Goal: Task Accomplishment & Management: Complete application form

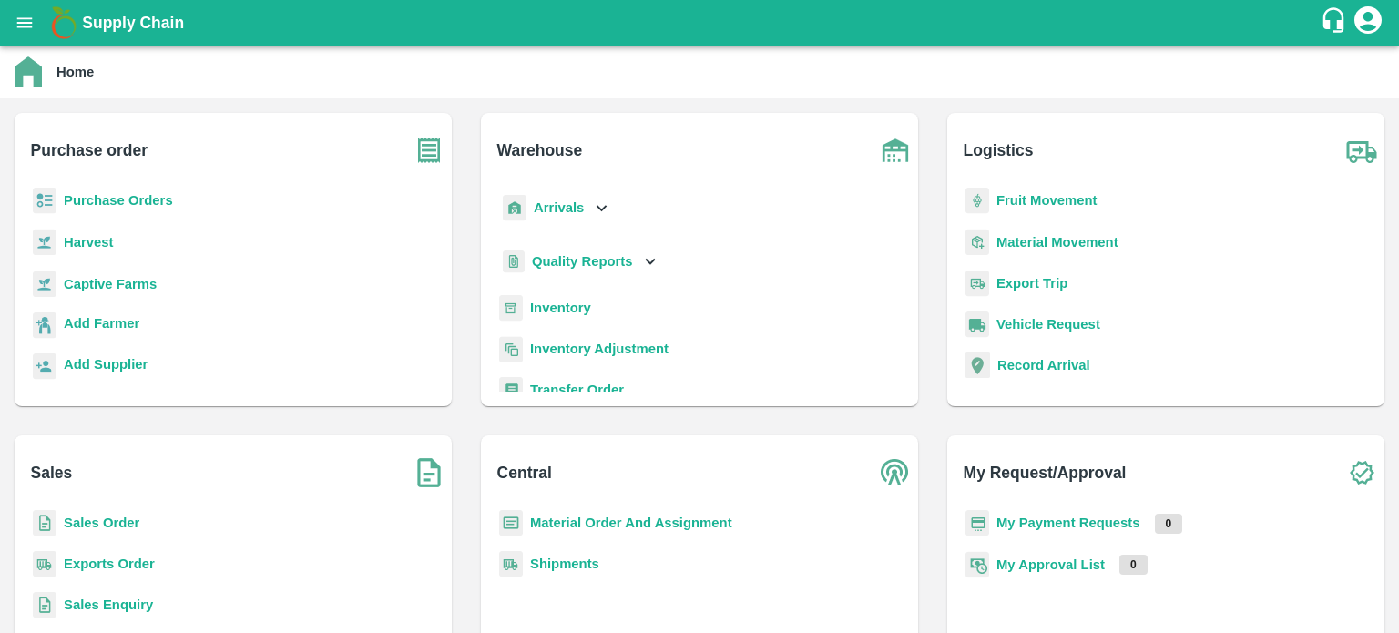
click at [139, 198] on b "Purchase Orders" at bounding box center [118, 200] width 109 height 15
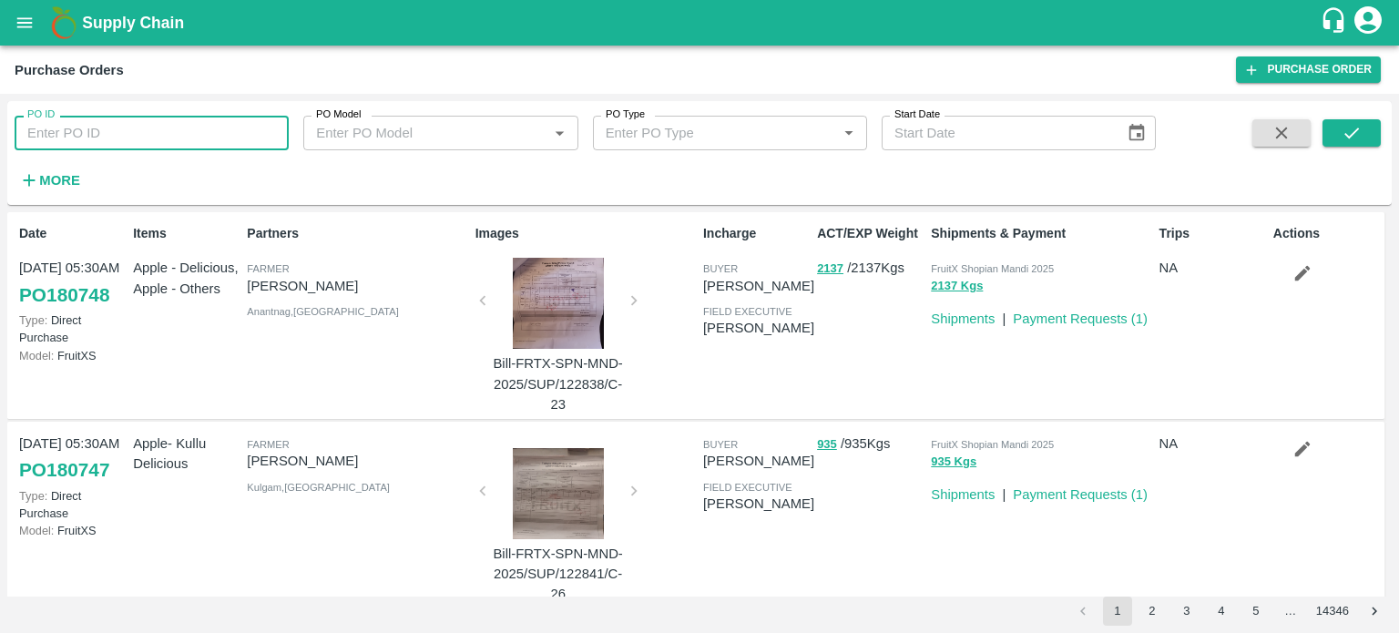
click at [117, 137] on input "PO ID" at bounding box center [152, 133] width 274 height 35
paste input "178809"
type input "178809"
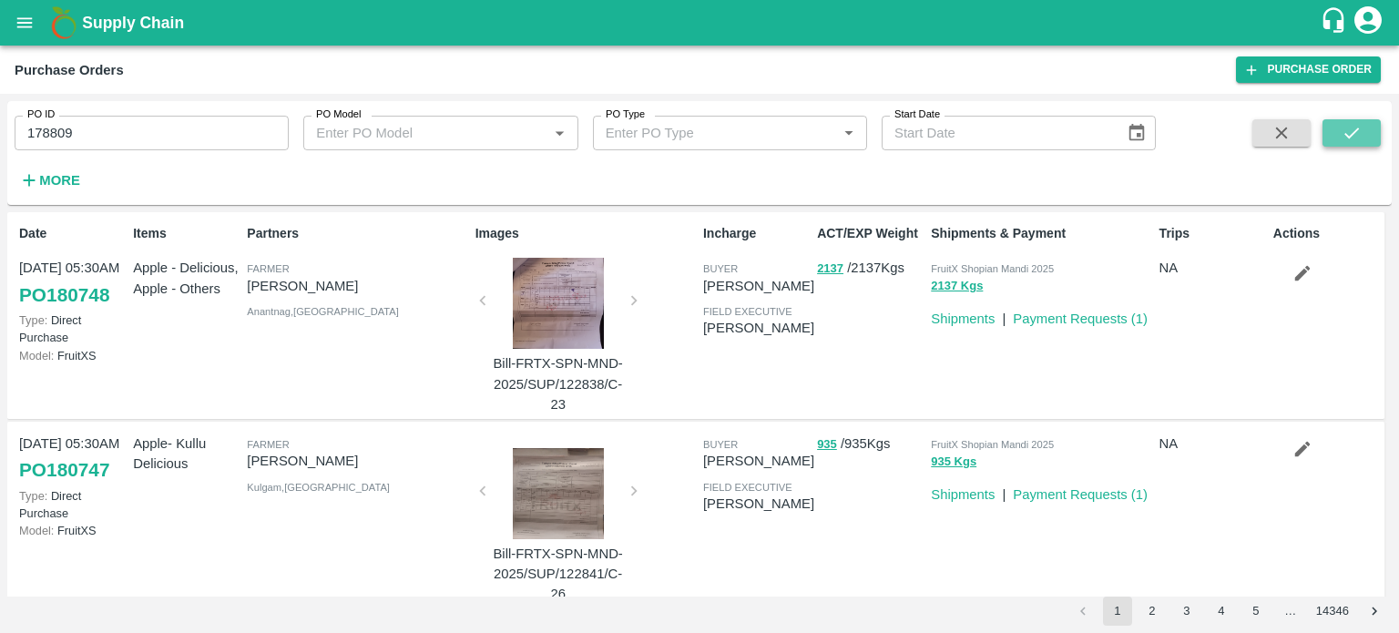
click at [1352, 131] on icon "submit" at bounding box center [1352, 133] width 20 height 20
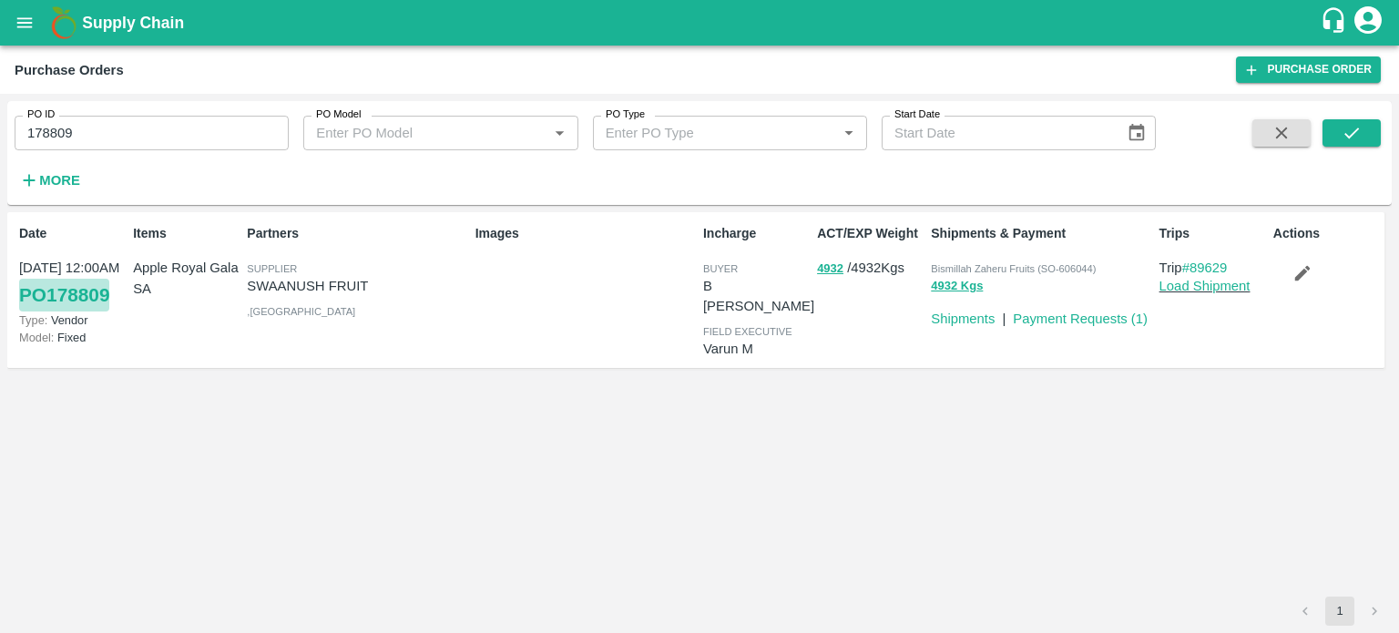
click at [70, 298] on link "PO 178809" at bounding box center [64, 295] width 90 height 33
click at [1105, 316] on link "Payment Requests ( 1 )" at bounding box center [1080, 319] width 135 height 15
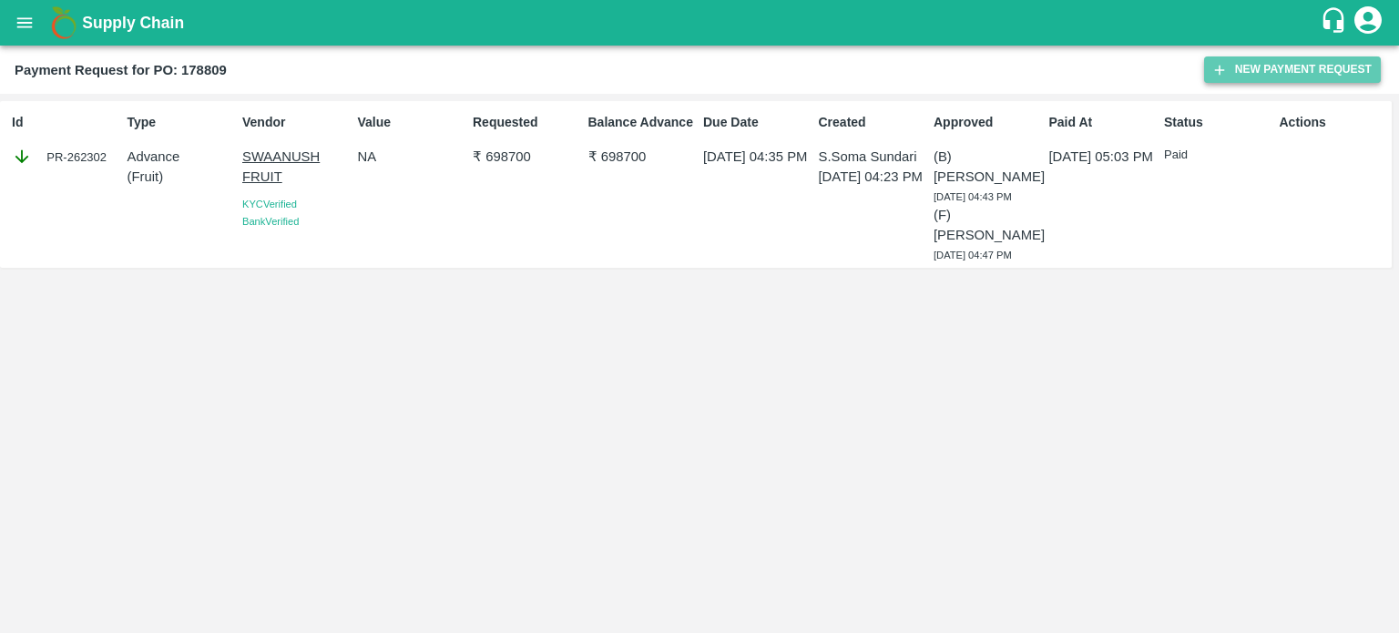
click at [1279, 68] on button "New Payment Request" at bounding box center [1292, 69] width 177 height 26
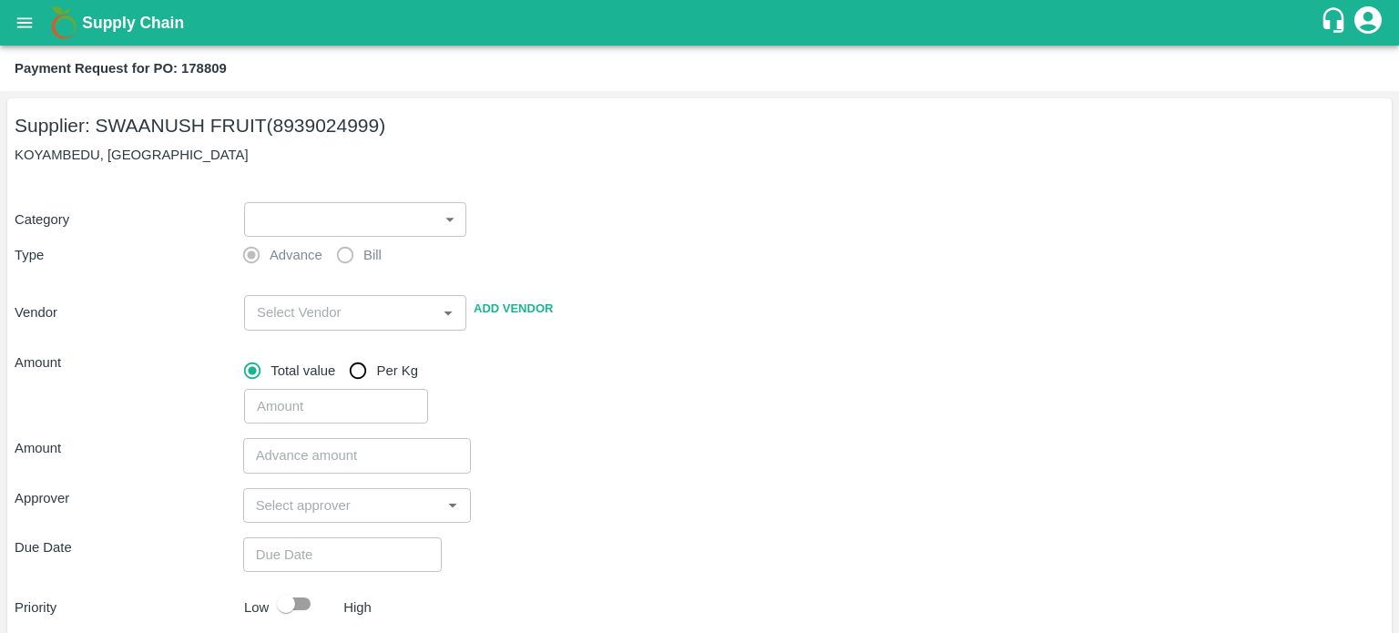
click at [412, 203] on body "Supply Chain Payment Request for PO: 178809 Supplier: SWAANUSH FRUIT (893902499…" at bounding box center [699, 316] width 1399 height 633
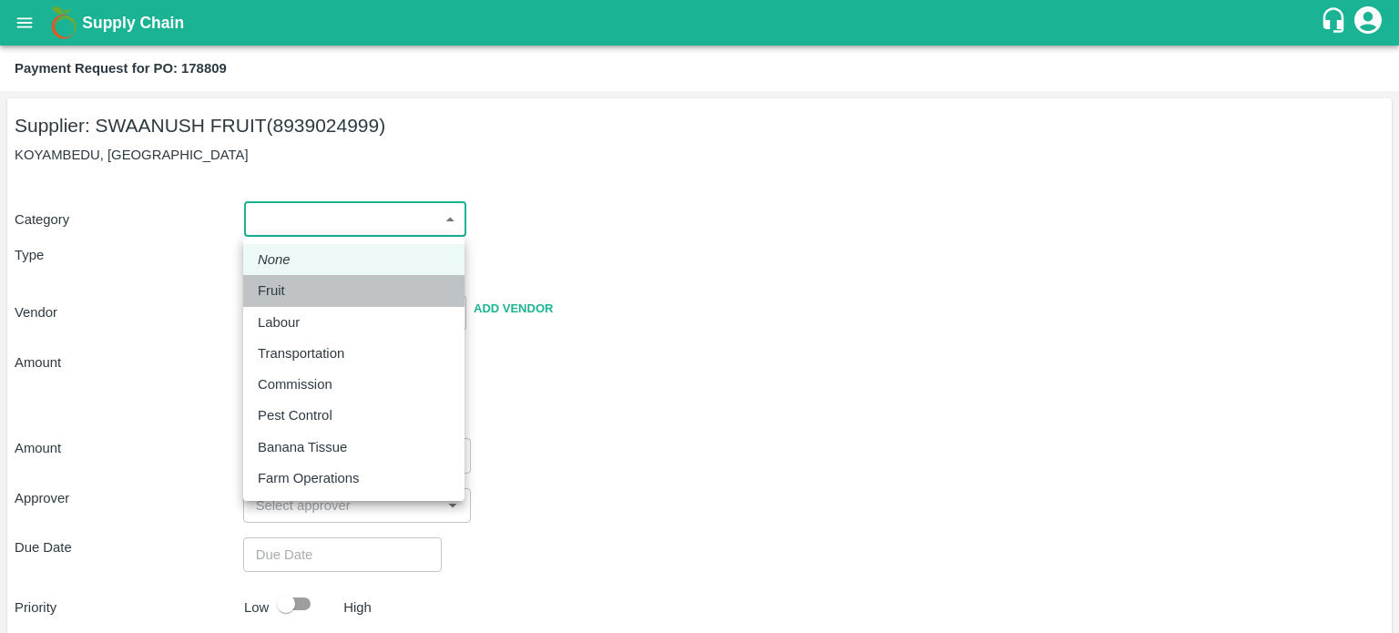
click at [353, 298] on div "Fruit" at bounding box center [354, 291] width 192 height 20
type input "1"
type input "SWAANUSH FRUIT - 8939024999(Supplier)"
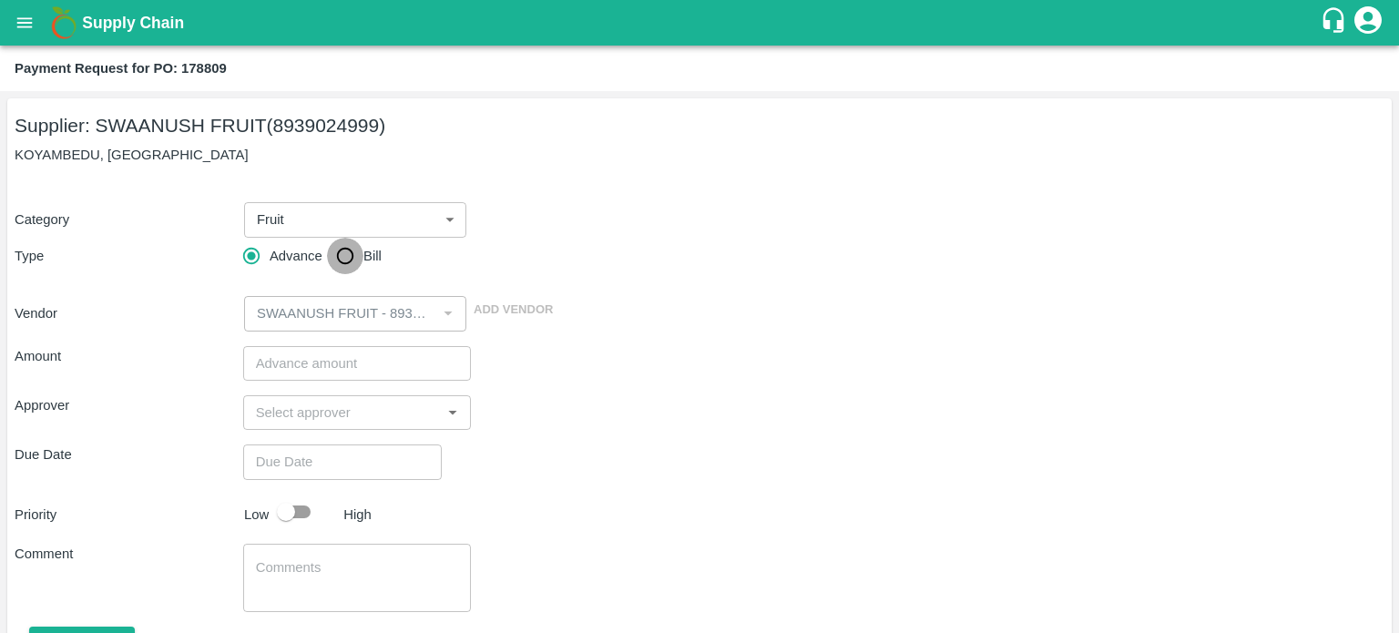
click at [348, 254] on input "Bill" at bounding box center [345, 256] width 36 height 36
radio input "true"
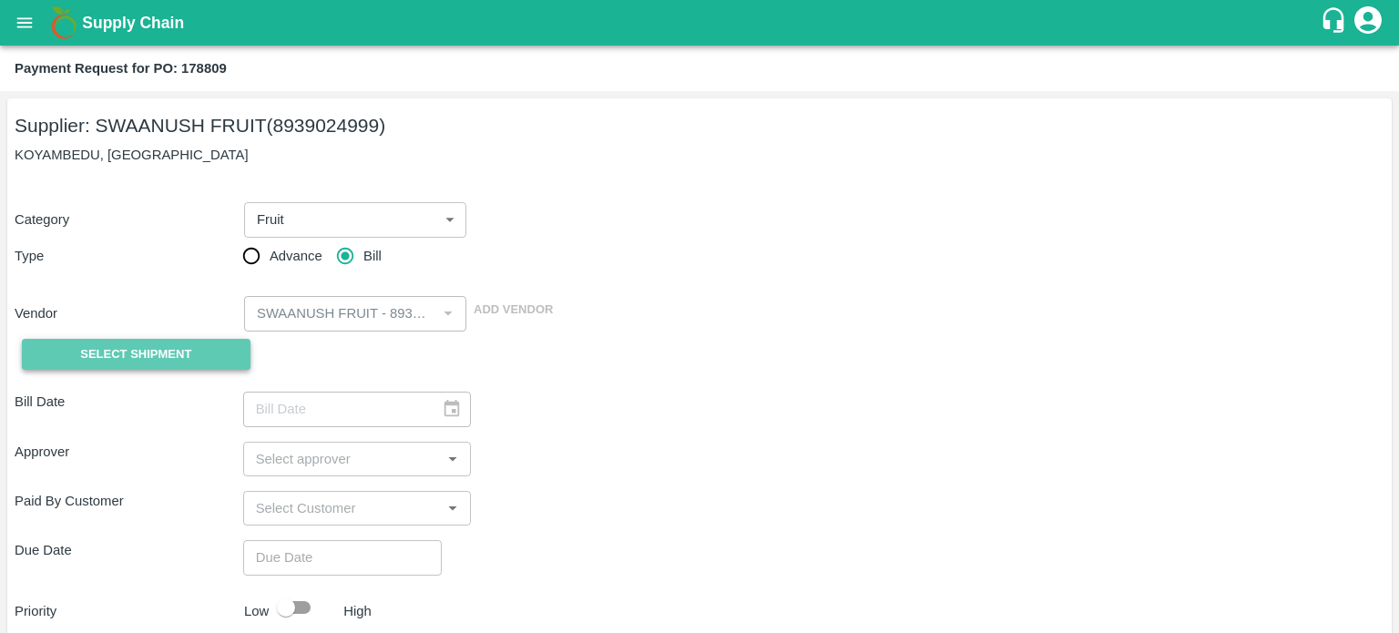
click at [171, 360] on span "Select Shipment" at bounding box center [135, 354] width 111 height 21
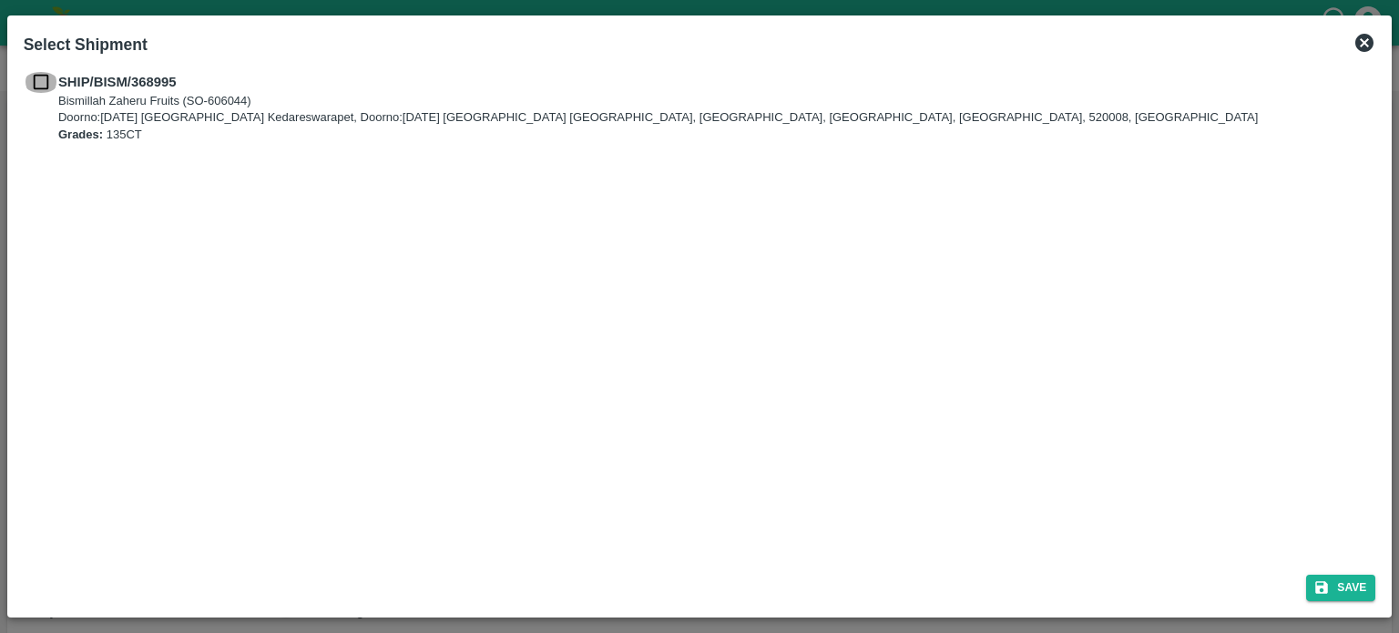
click at [40, 82] on input "checkbox" at bounding box center [41, 82] width 35 height 20
checkbox input "true"
click at [1316, 589] on icon "submit" at bounding box center [1322, 587] width 13 height 13
type input "[DATE]"
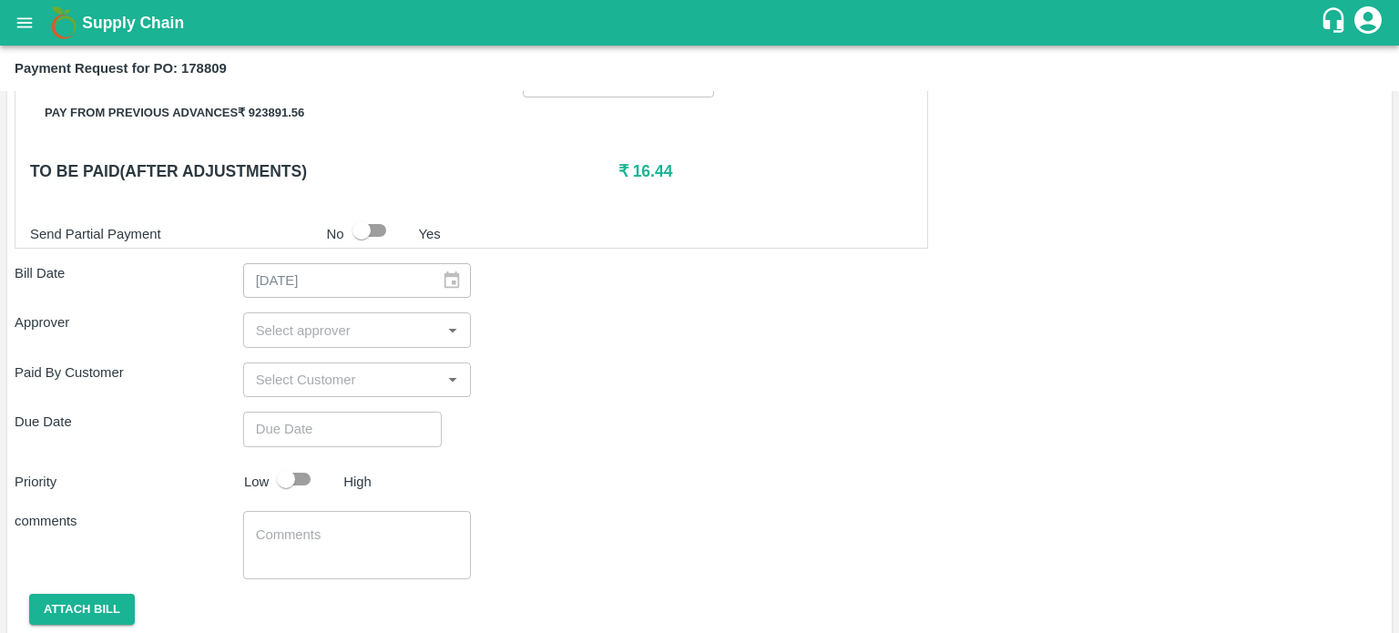
scroll to position [459, 0]
click at [385, 341] on div "​" at bounding box center [357, 328] width 229 height 35
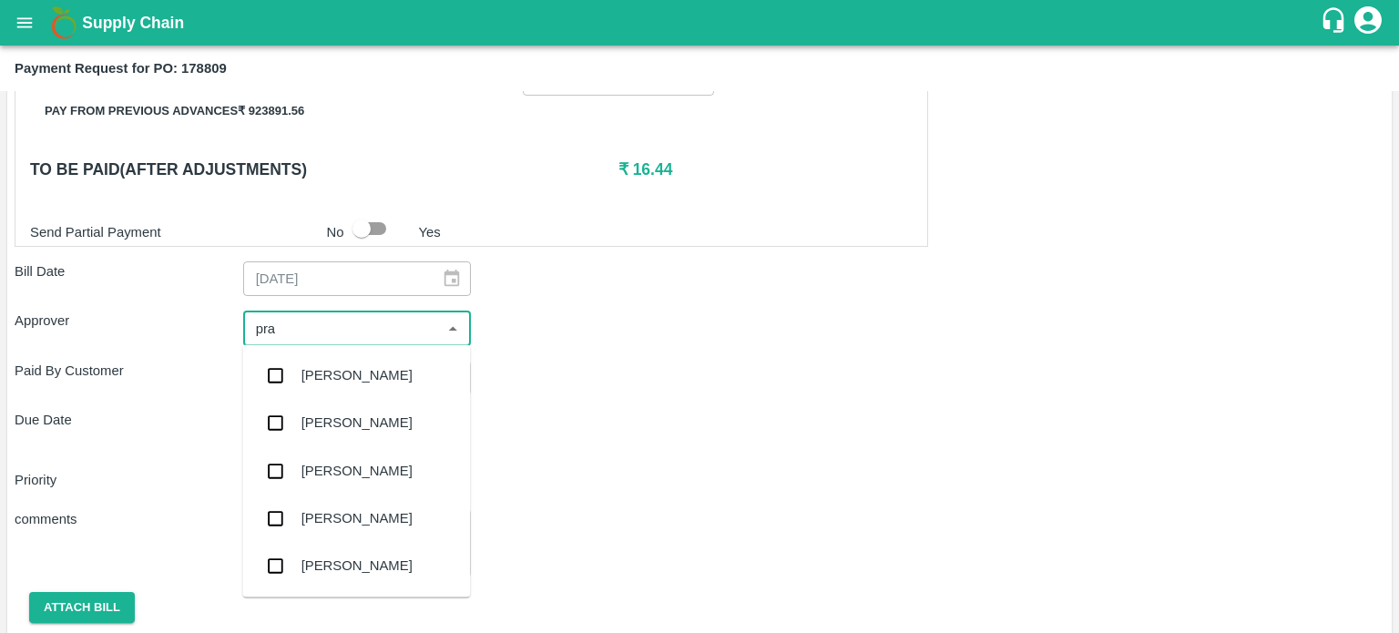
type input "prav"
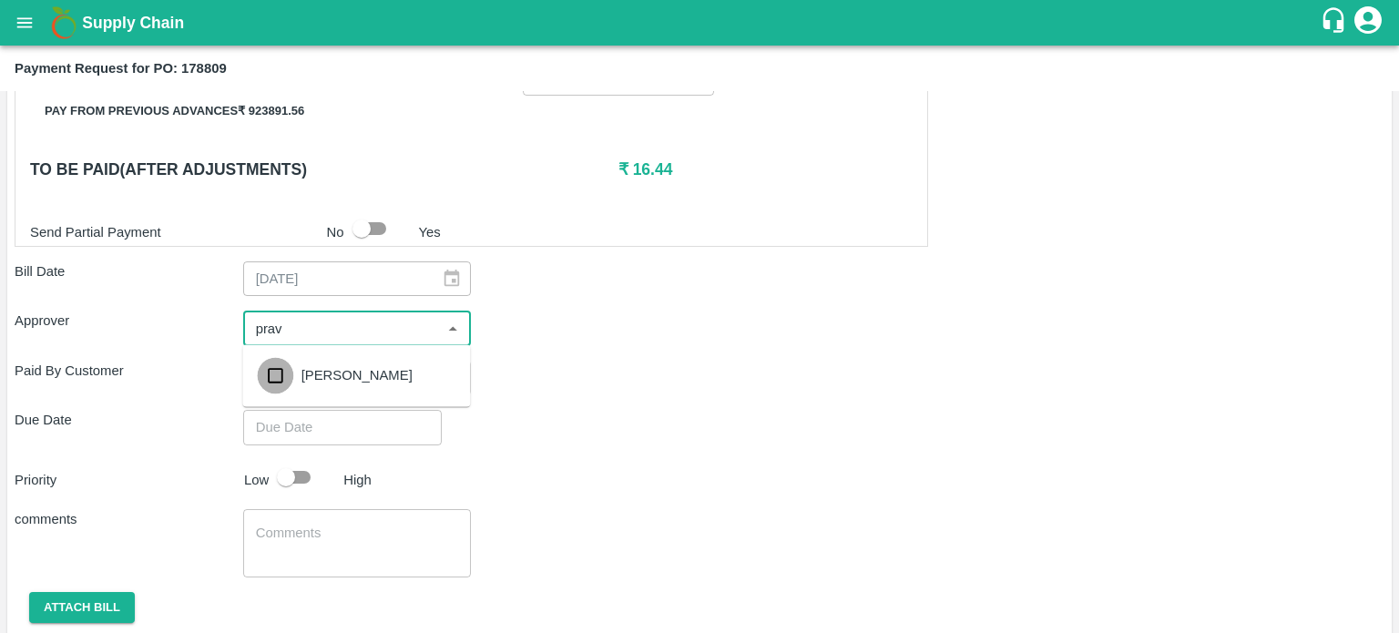
click at [276, 371] on input "checkbox" at bounding box center [275, 375] width 36 height 36
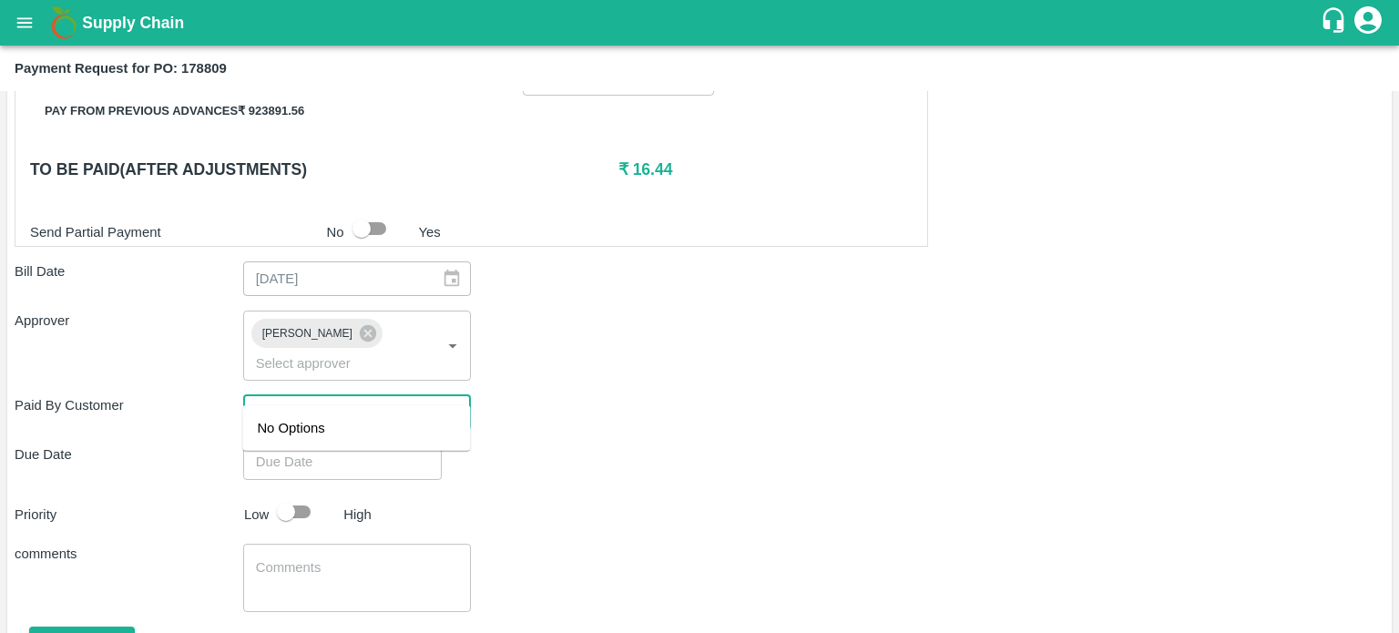
click at [317, 401] on input "input" at bounding box center [343, 413] width 188 height 24
click at [452, 410] on icon "Close" at bounding box center [453, 412] width 8 height 5
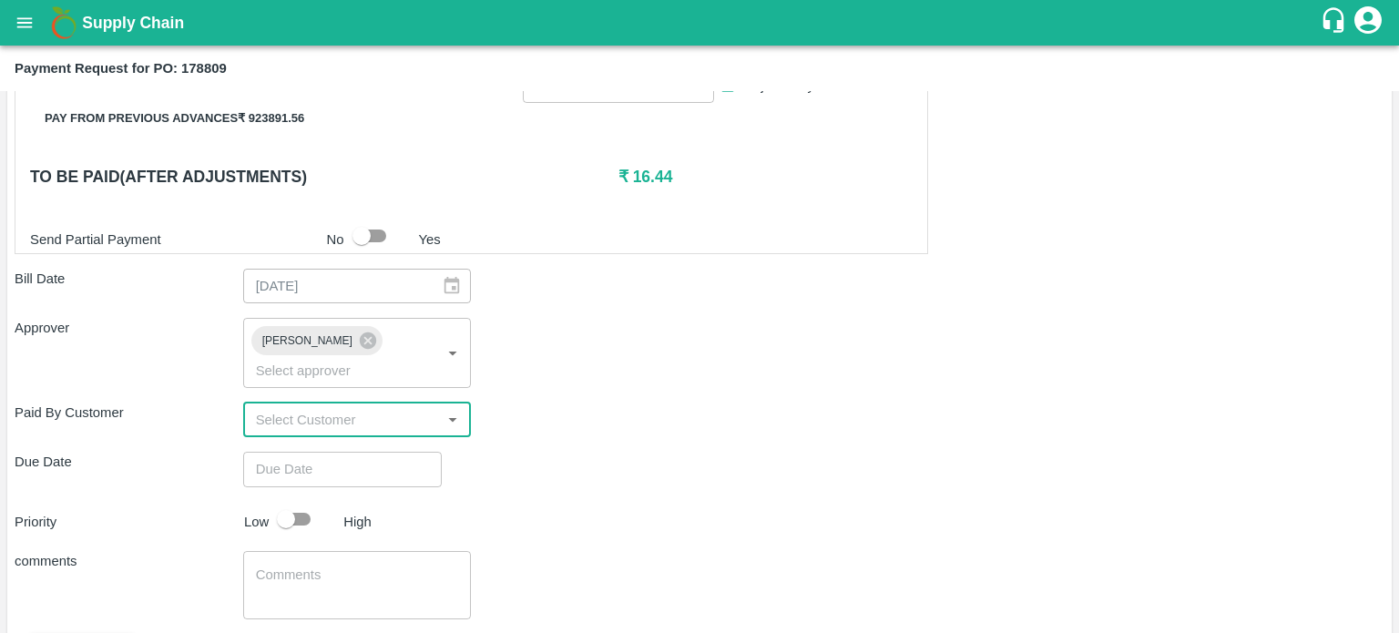
type input "DD/MM/YYYY hh:mm aa"
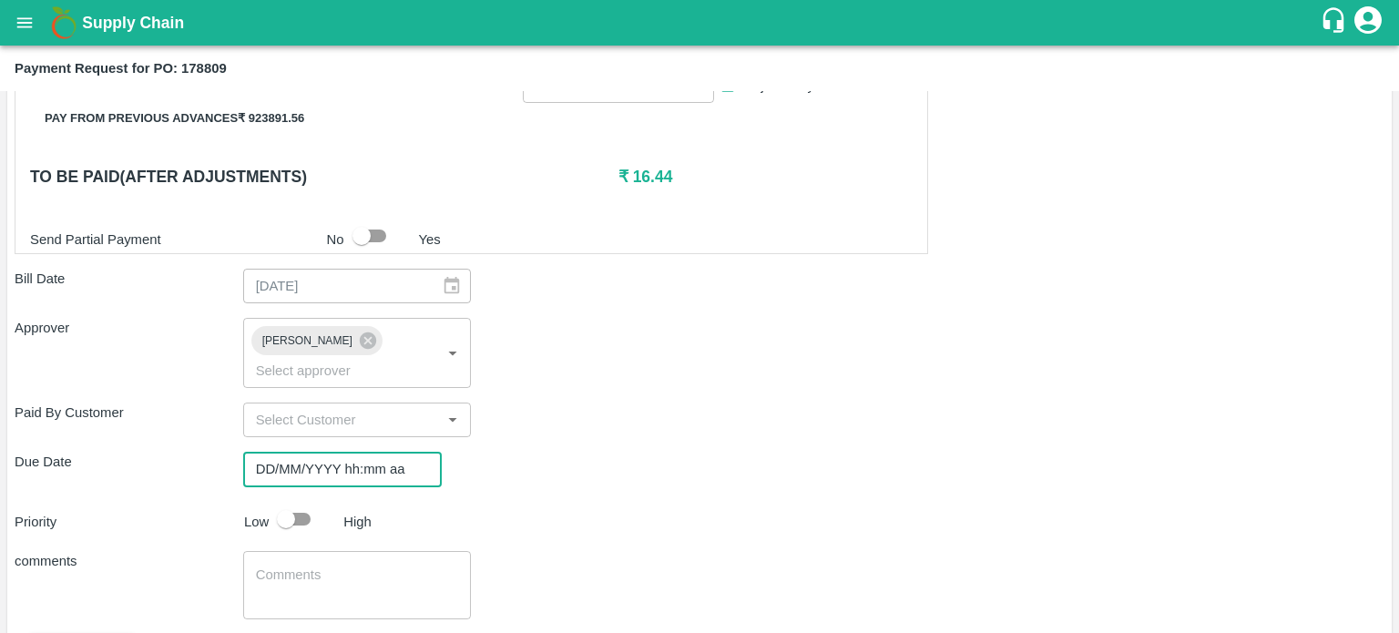
click at [295, 452] on input "DD/MM/YYYY hh:mm aa" at bounding box center [336, 469] width 186 height 35
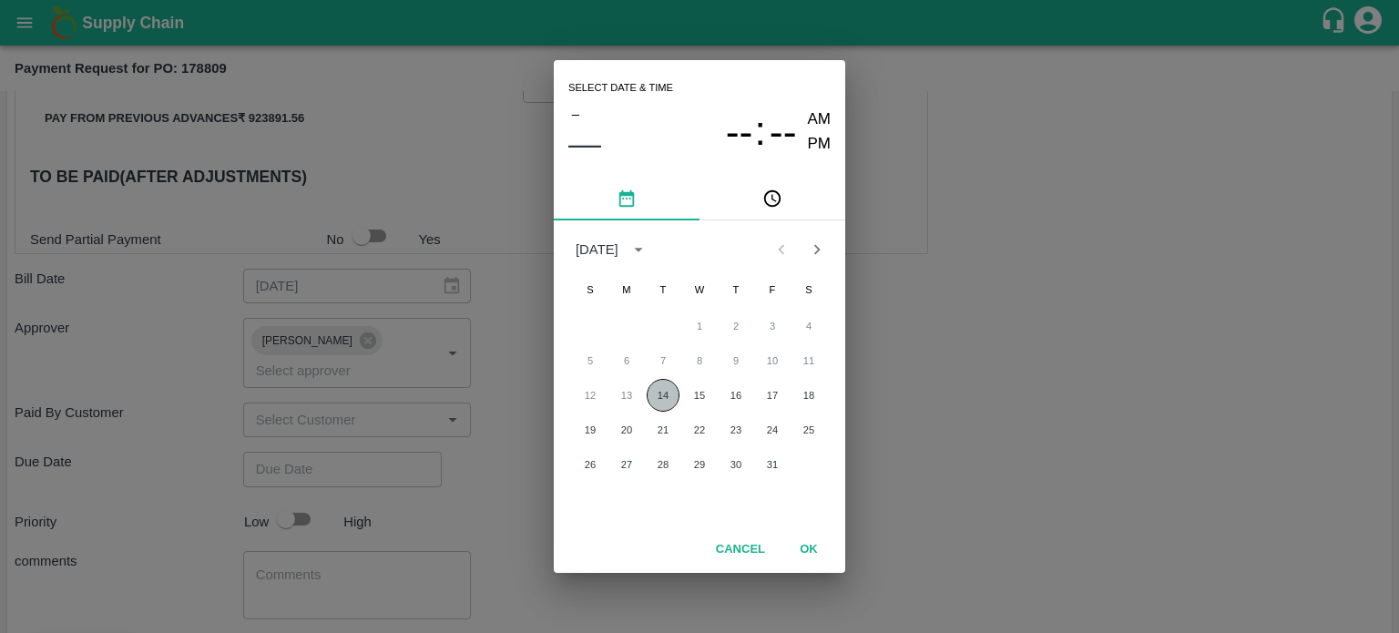
click at [671, 393] on button "14" at bounding box center [663, 395] width 33 height 33
type input "[DATE] 12:00 AM"
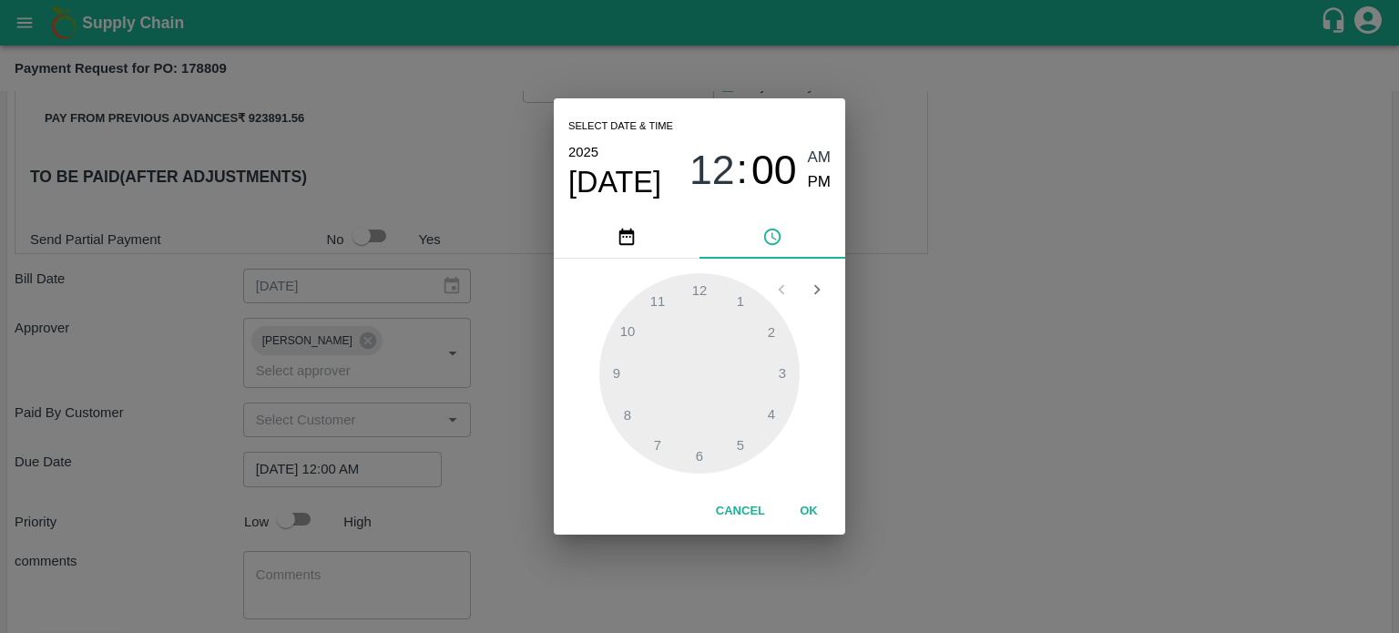
click at [671, 393] on div at bounding box center [699, 373] width 200 height 200
click at [698, 290] on div at bounding box center [699, 373] width 200 height 200
click at [663, 302] on div at bounding box center [699, 373] width 200 height 200
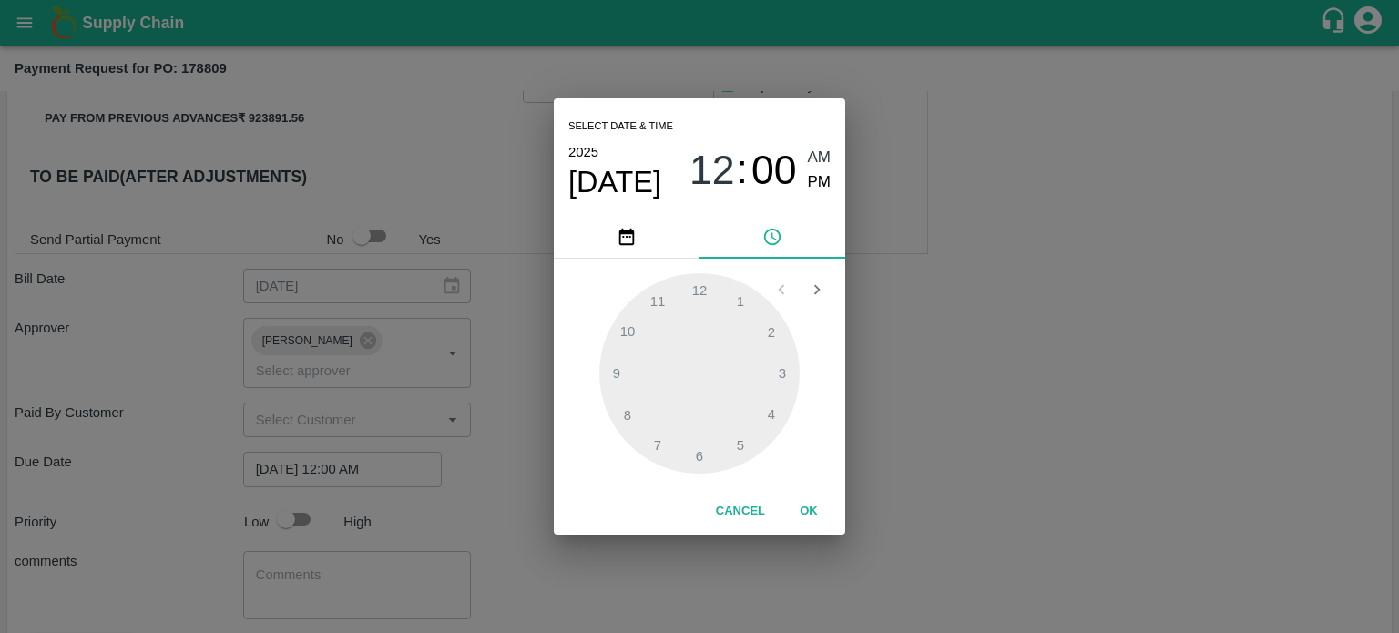
click at [663, 302] on div at bounding box center [699, 373] width 200 height 200
click at [641, 400] on div at bounding box center [699, 373] width 200 height 200
click at [627, 418] on div at bounding box center [699, 373] width 200 height 200
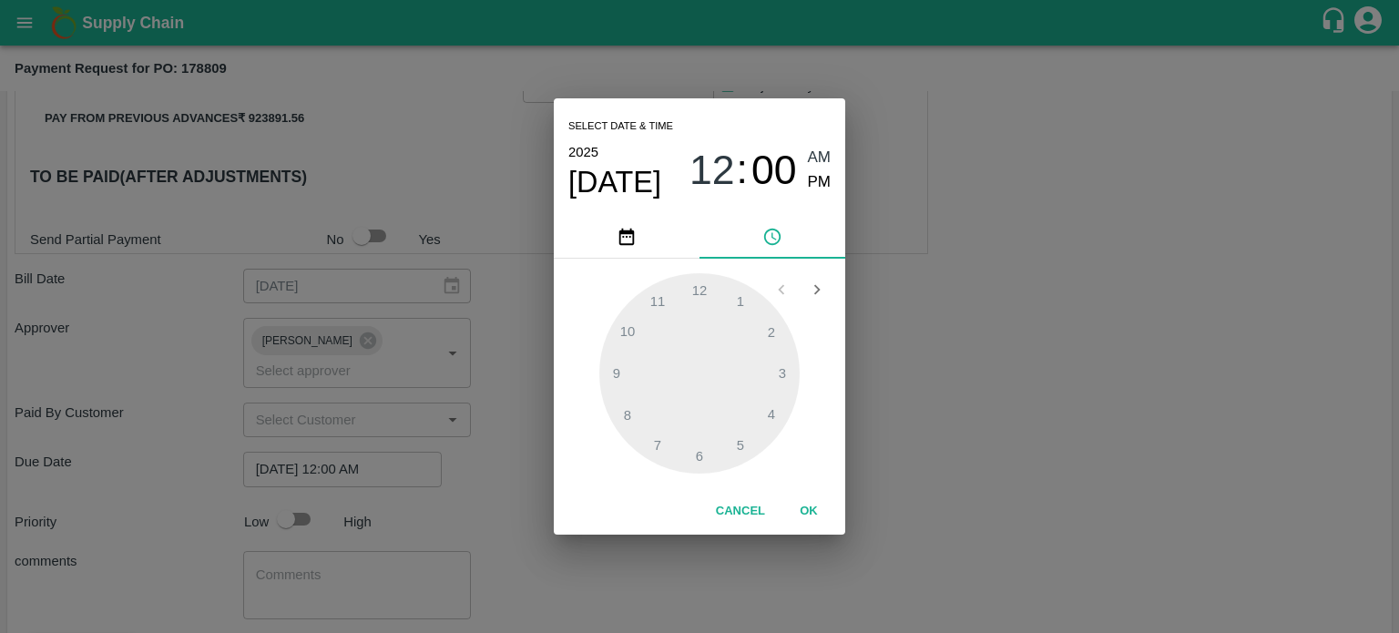
click at [627, 418] on div at bounding box center [699, 373] width 200 height 200
click at [814, 509] on button "OK" at bounding box center [809, 512] width 58 height 32
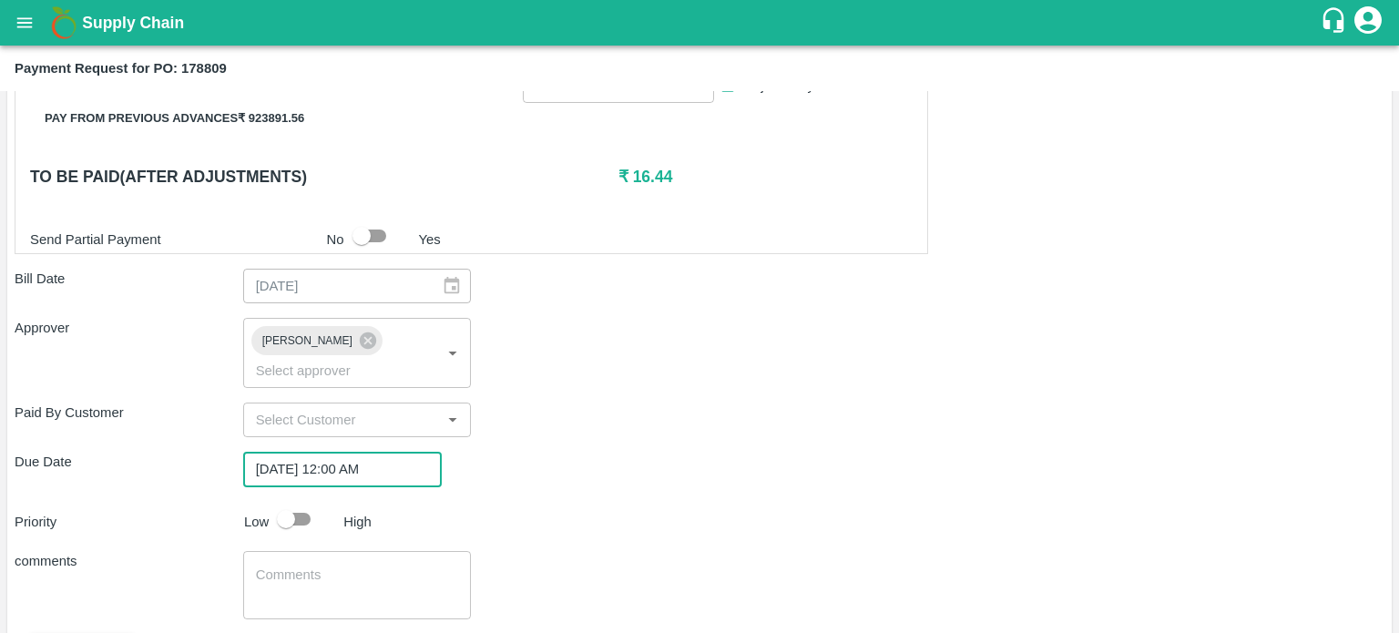
scroll to position [527, 0]
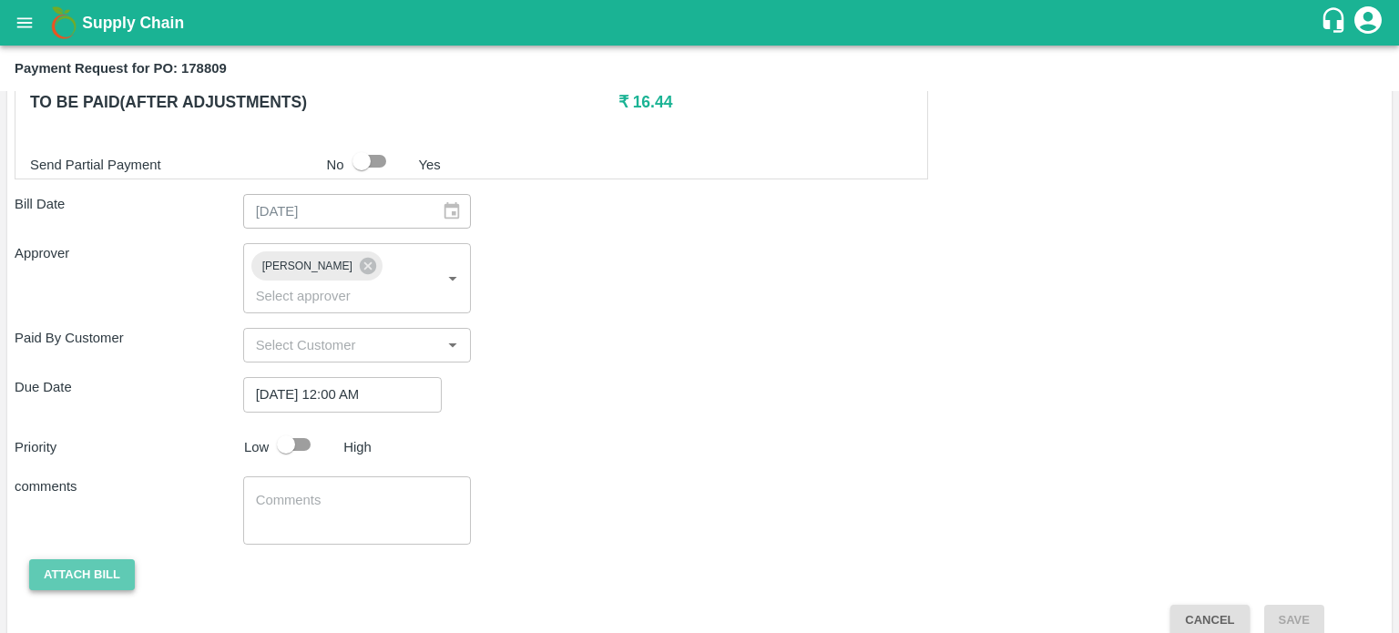
click at [78, 559] on button "Attach bill" at bounding box center [82, 575] width 106 height 32
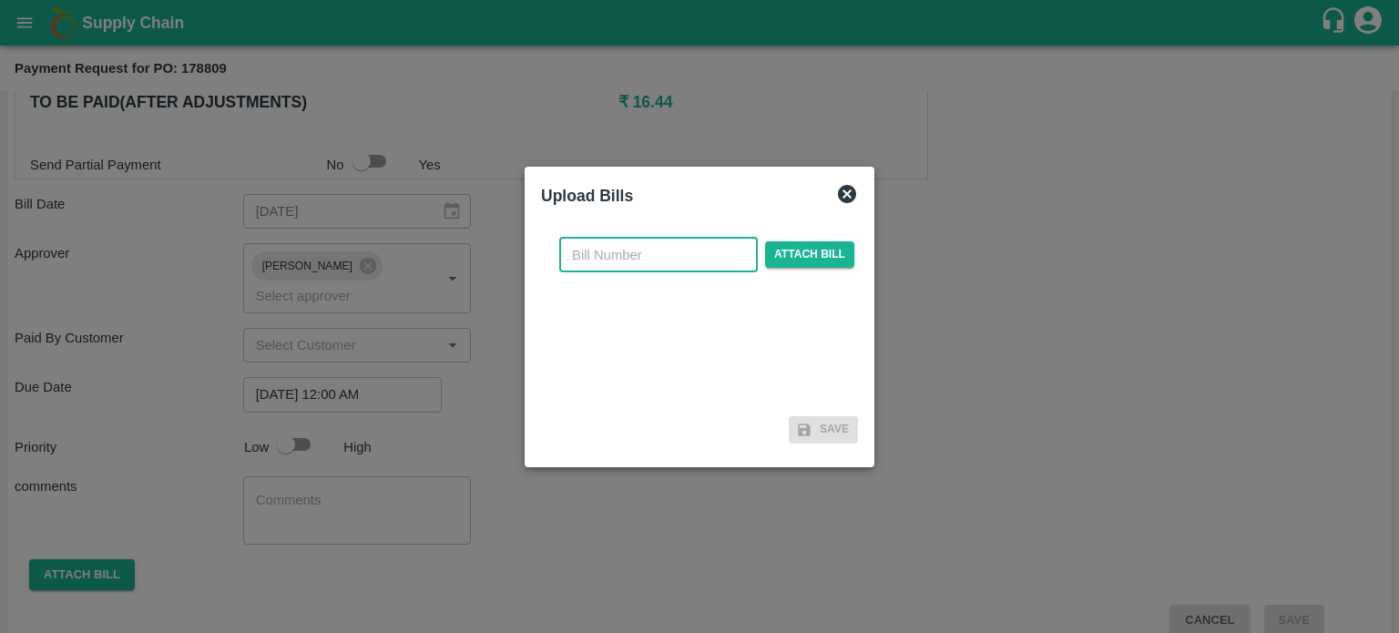
click at [707, 252] on input "text" at bounding box center [658, 255] width 199 height 35
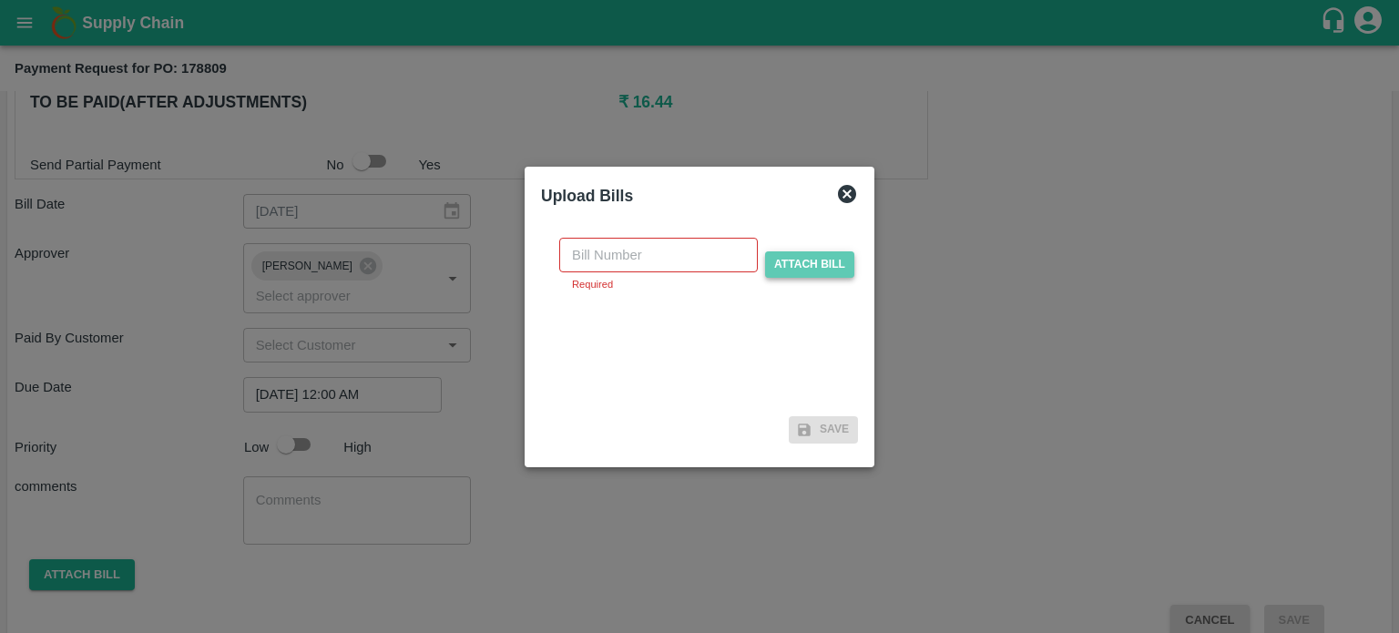
click at [793, 264] on span "Attach bill" at bounding box center [809, 264] width 89 height 26
click at [0, 0] on input "Attach bill" at bounding box center [0, 0] width 0 height 0
click at [770, 264] on span "Attach bill" at bounding box center [809, 264] width 89 height 26
click at [0, 0] on input "Attach bill" at bounding box center [0, 0] width 0 height 0
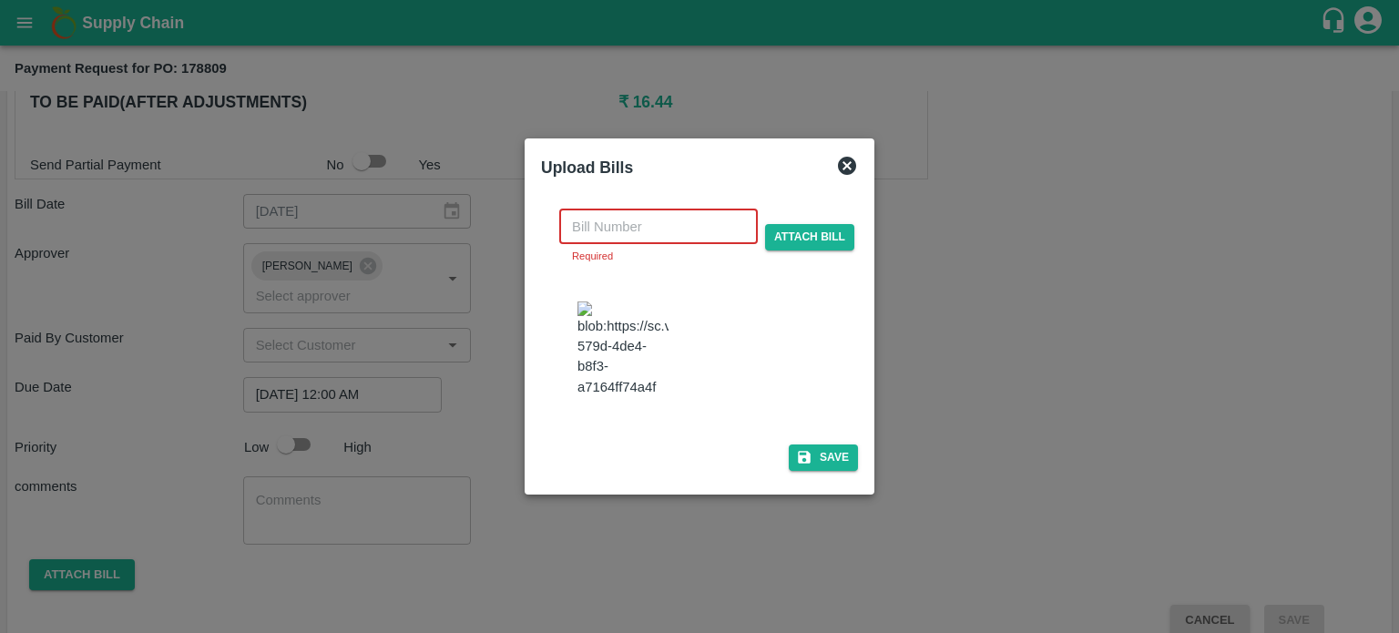
click at [620, 210] on input "text" at bounding box center [658, 227] width 199 height 35
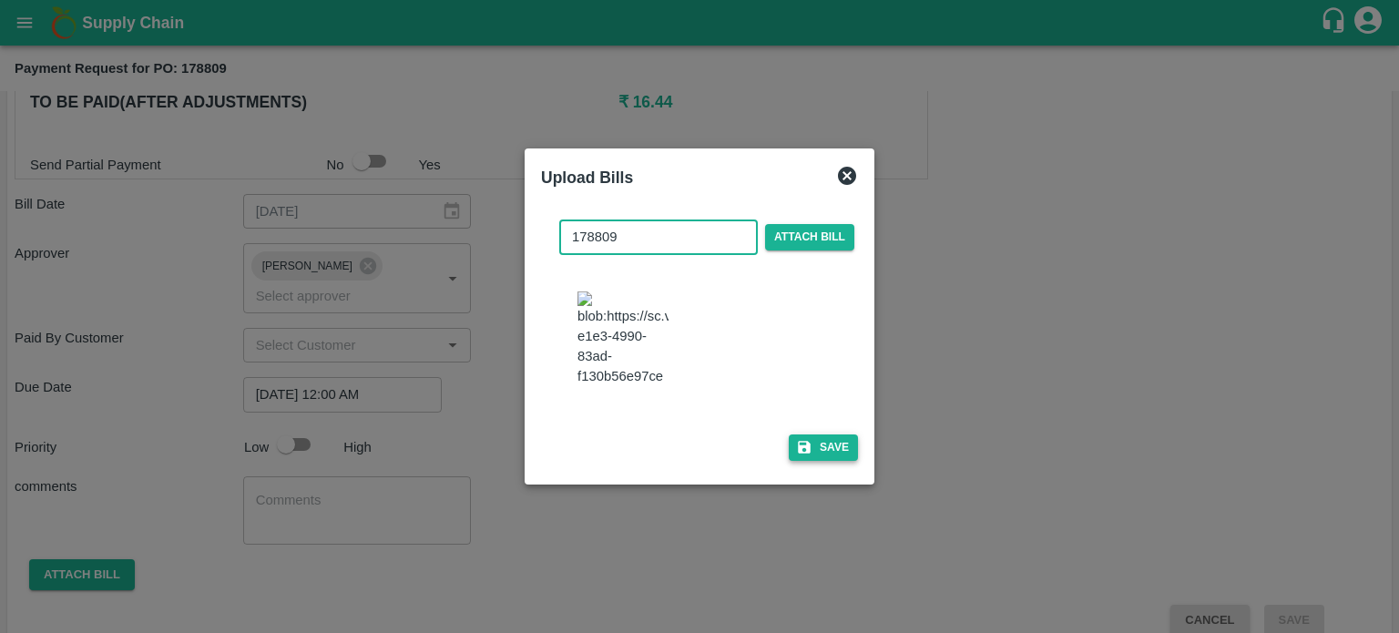
type input "178809"
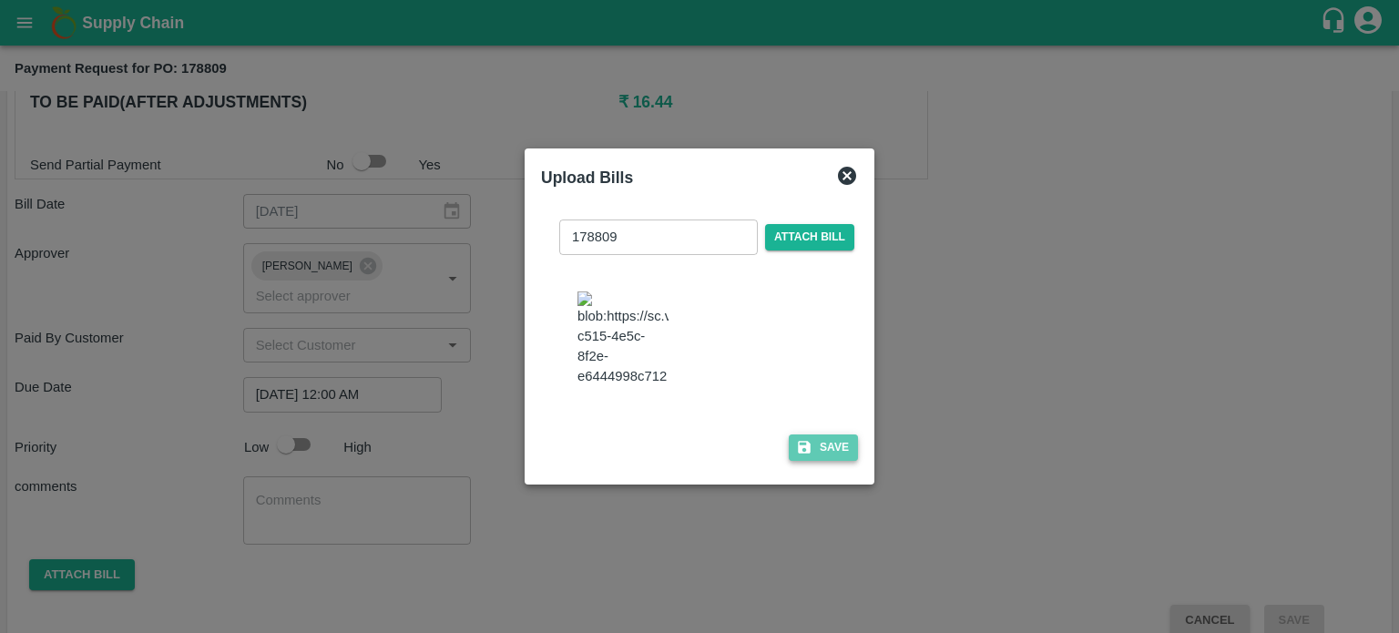
click at [832, 461] on button "Save" at bounding box center [823, 448] width 69 height 26
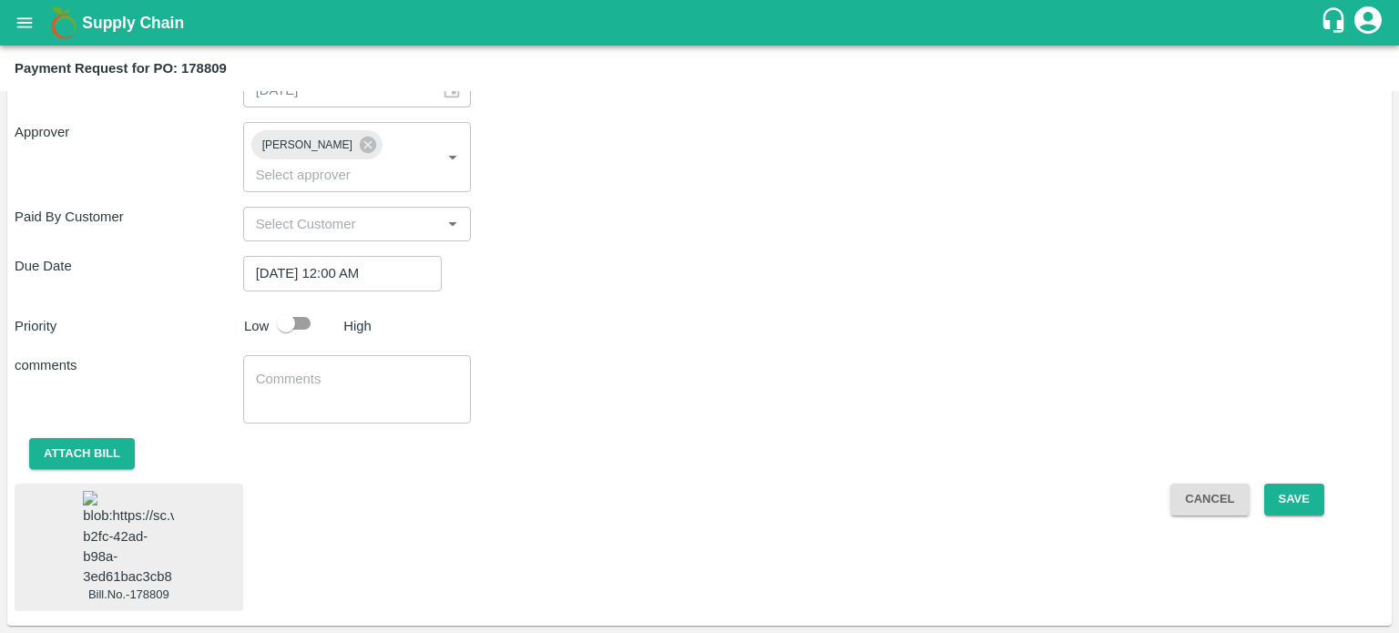
scroll to position [689, 0]
click at [1295, 484] on button "Save" at bounding box center [1294, 500] width 60 height 32
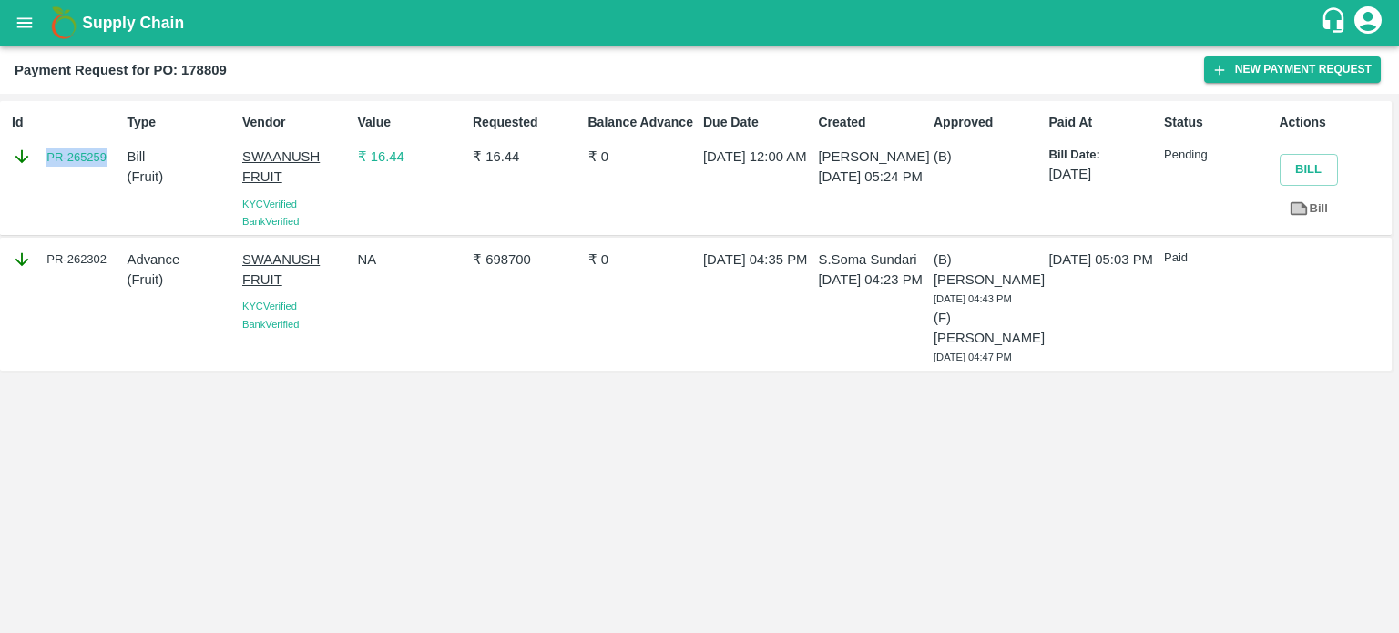
drag, startPoint x: 38, startPoint y: 154, endPoint x: 107, endPoint y: 159, distance: 69.5
click at [107, 159] on div "PR-265259" at bounding box center [66, 157] width 108 height 20
copy link "PR-265259"
